Goal: Information Seeking & Learning: Check status

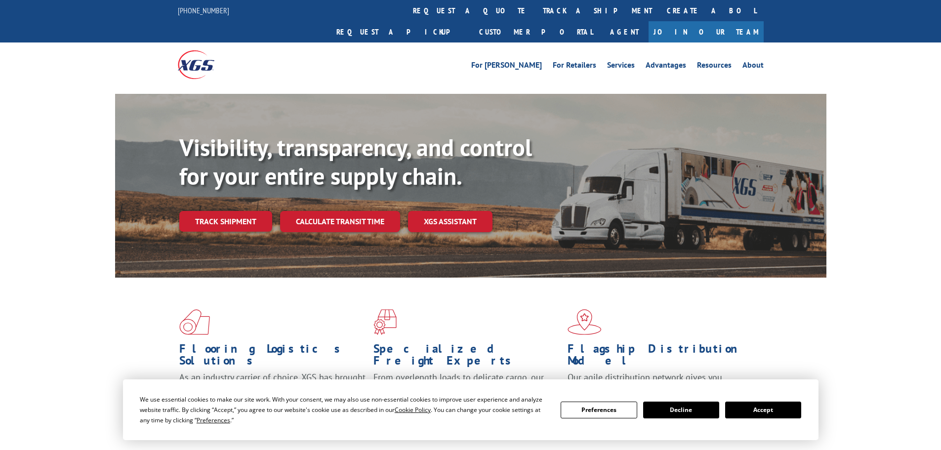
click at [753, 412] on button "Accept" at bounding box center [763, 410] width 76 height 17
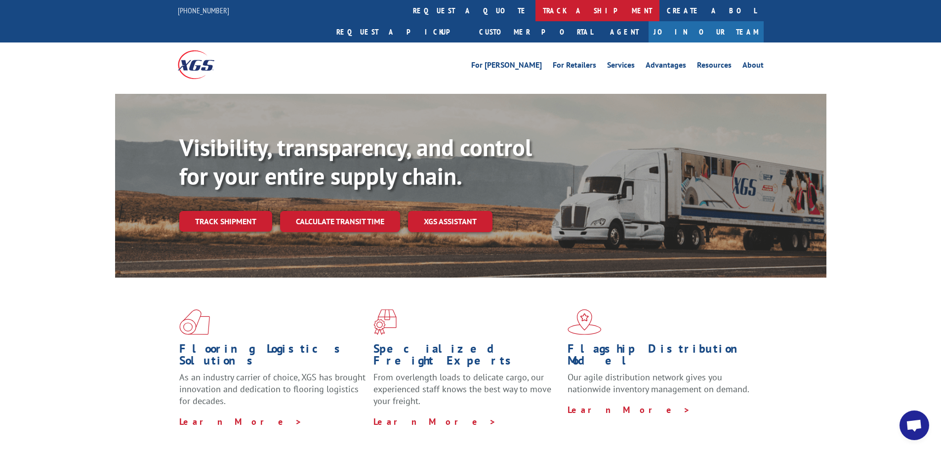
click at [535, 17] on link "track a shipment" at bounding box center [597, 10] width 124 height 21
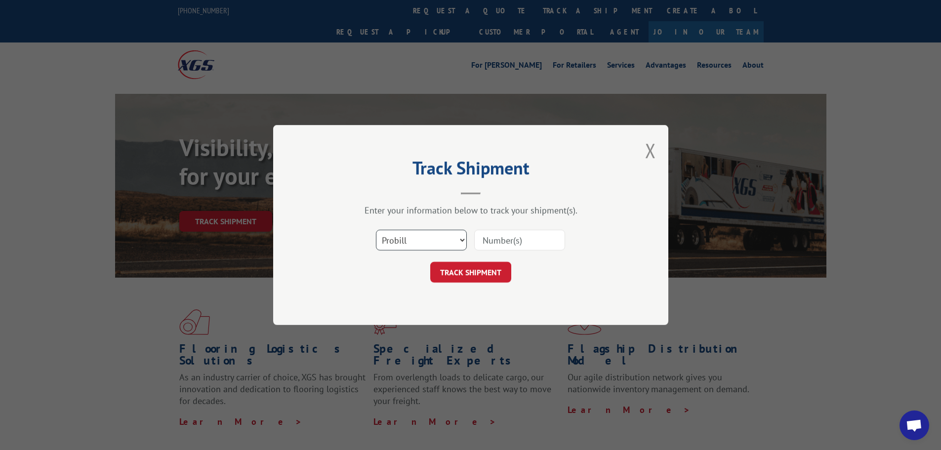
click at [445, 241] on select "Select category... Probill BOL PO" at bounding box center [421, 240] width 91 height 21
select select "po"
click at [376, 230] on select "Select category... Probill BOL PO" at bounding box center [421, 240] width 91 height 21
click at [496, 243] on input at bounding box center [519, 240] width 91 height 21
paste input "17523127"
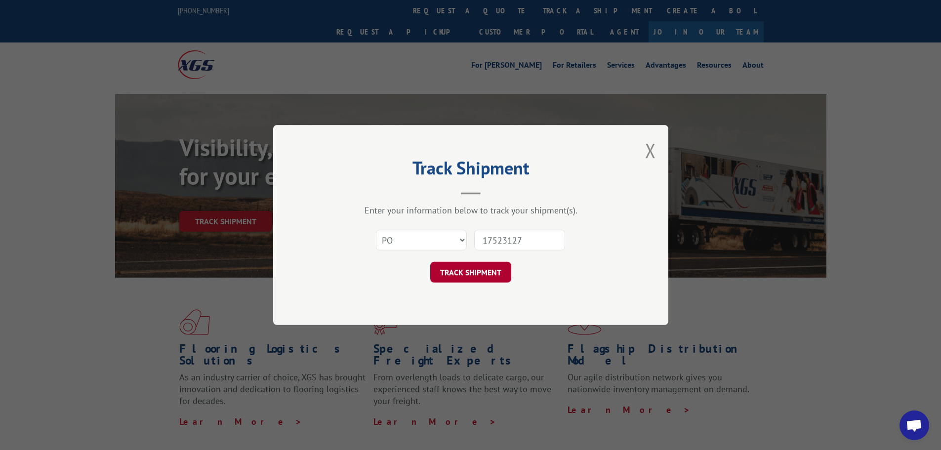
type input "17523127"
click at [482, 267] on button "TRACK SHIPMENT" at bounding box center [470, 272] width 81 height 21
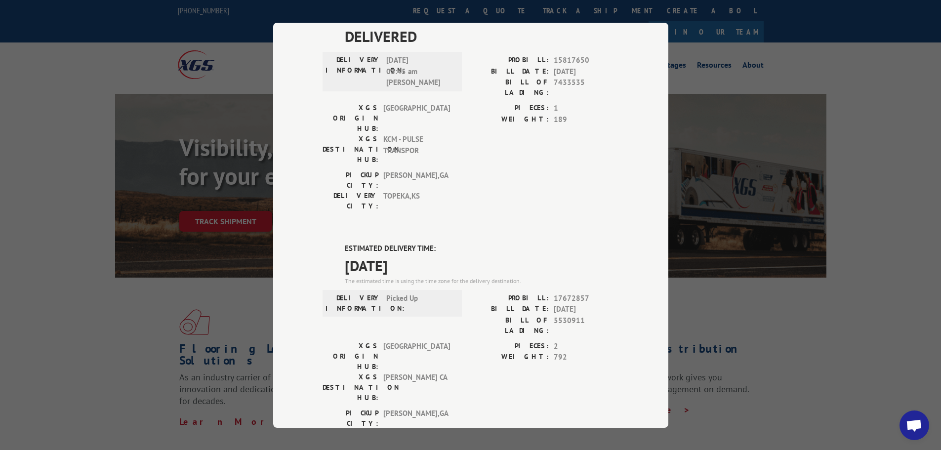
scroll to position [296, 0]
